Goal: Task Accomplishment & Management: Use online tool/utility

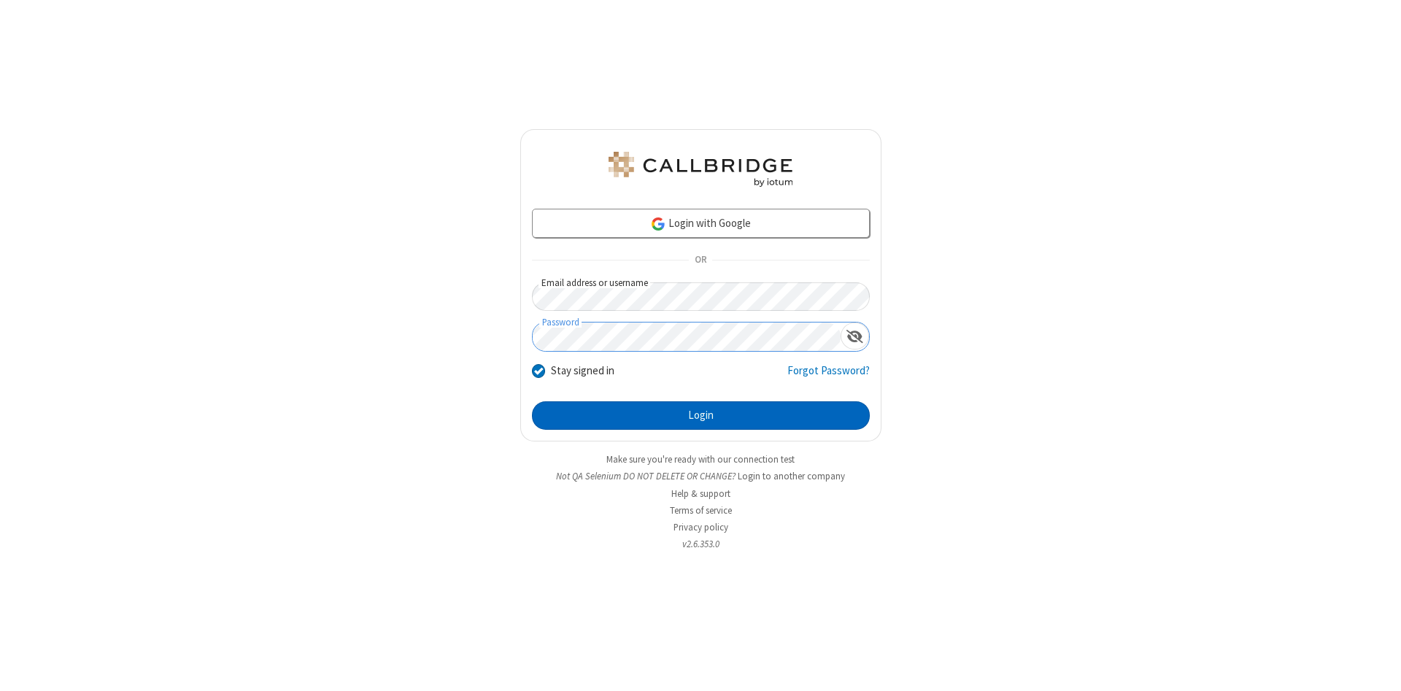
click at [701, 416] on button "Login" at bounding box center [701, 415] width 338 height 29
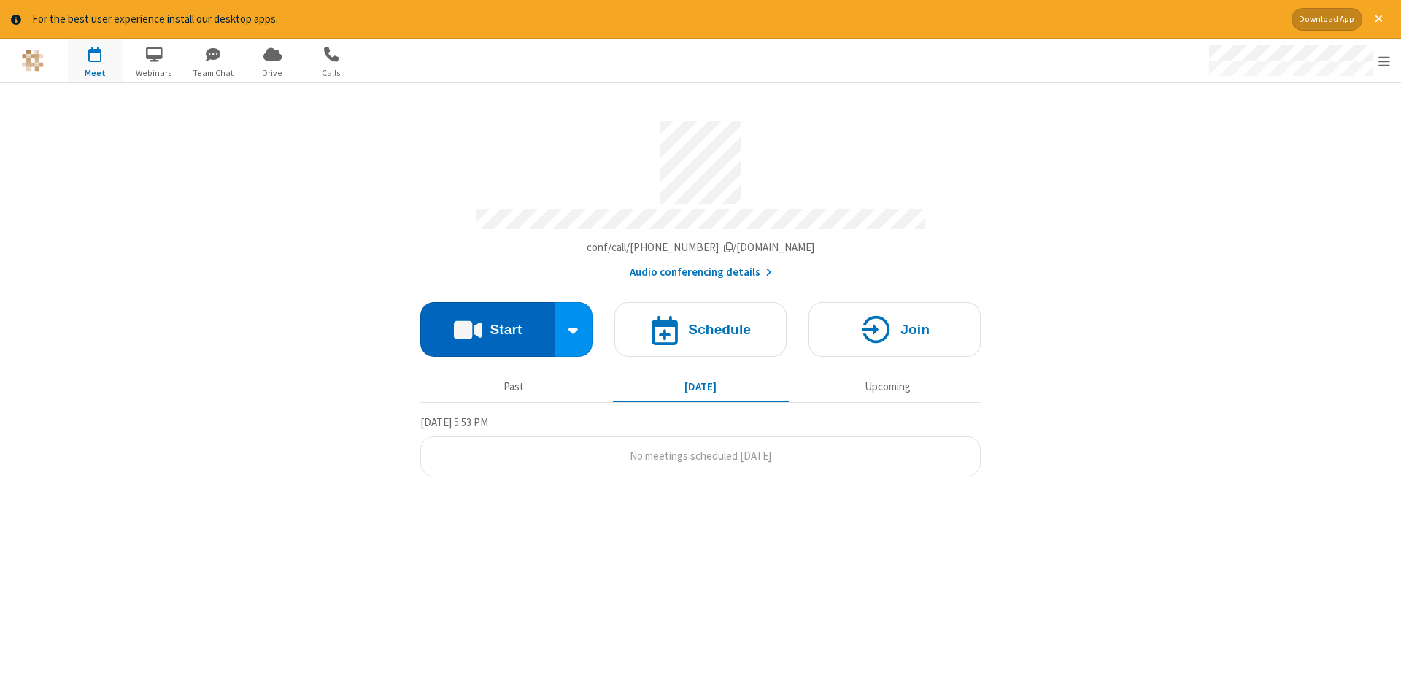
click at [488, 324] on button "Start" at bounding box center [487, 329] width 135 height 55
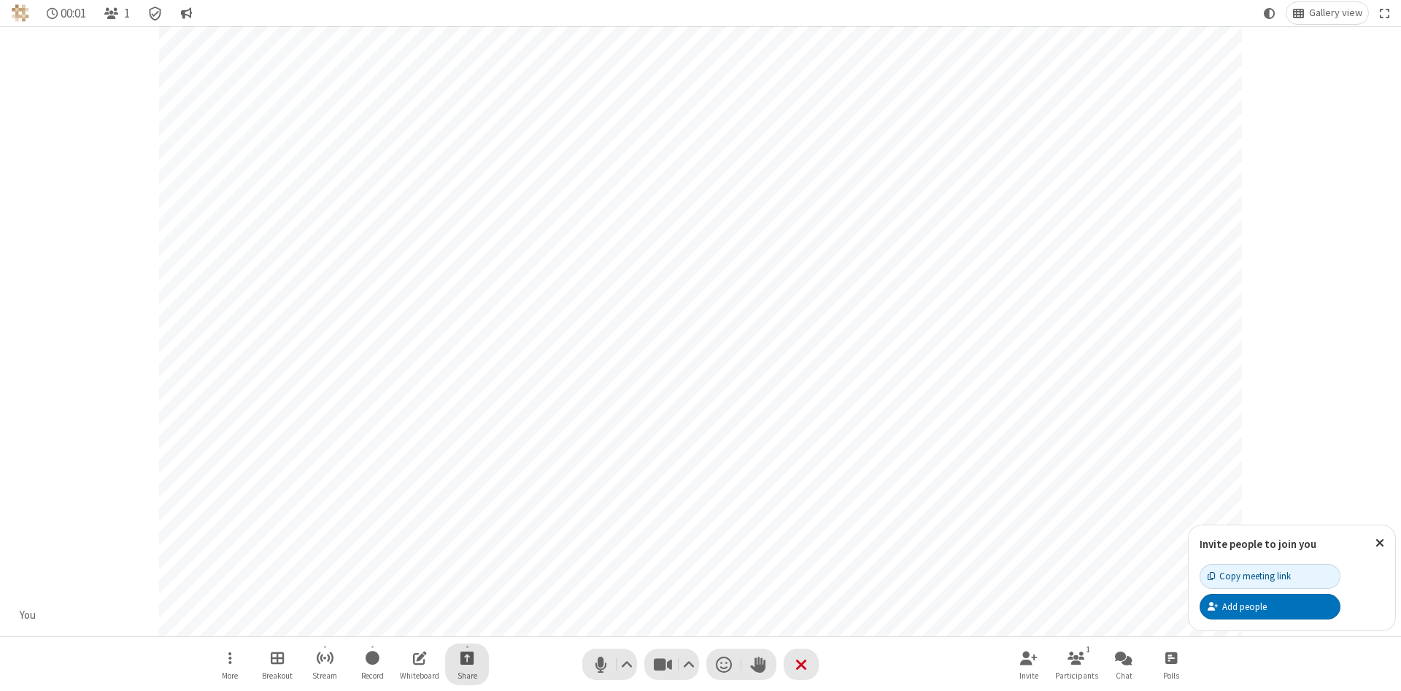
click at [466, 658] on span "Start sharing" at bounding box center [468, 658] width 14 height 18
click at [408, 623] on span "Share my screen" at bounding box center [408, 623] width 17 height 12
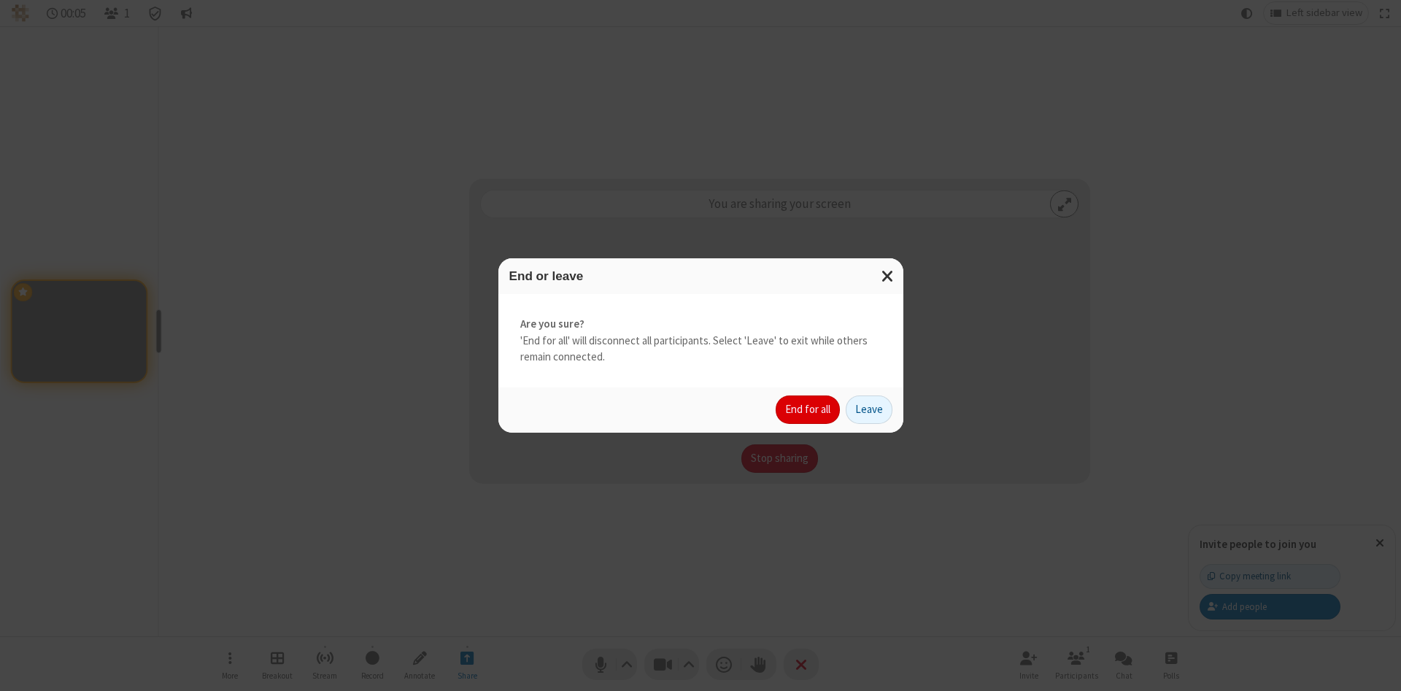
click at [809, 409] on button "End for all" at bounding box center [808, 410] width 64 height 29
